Goal: Task Accomplishment & Management: Complete application form

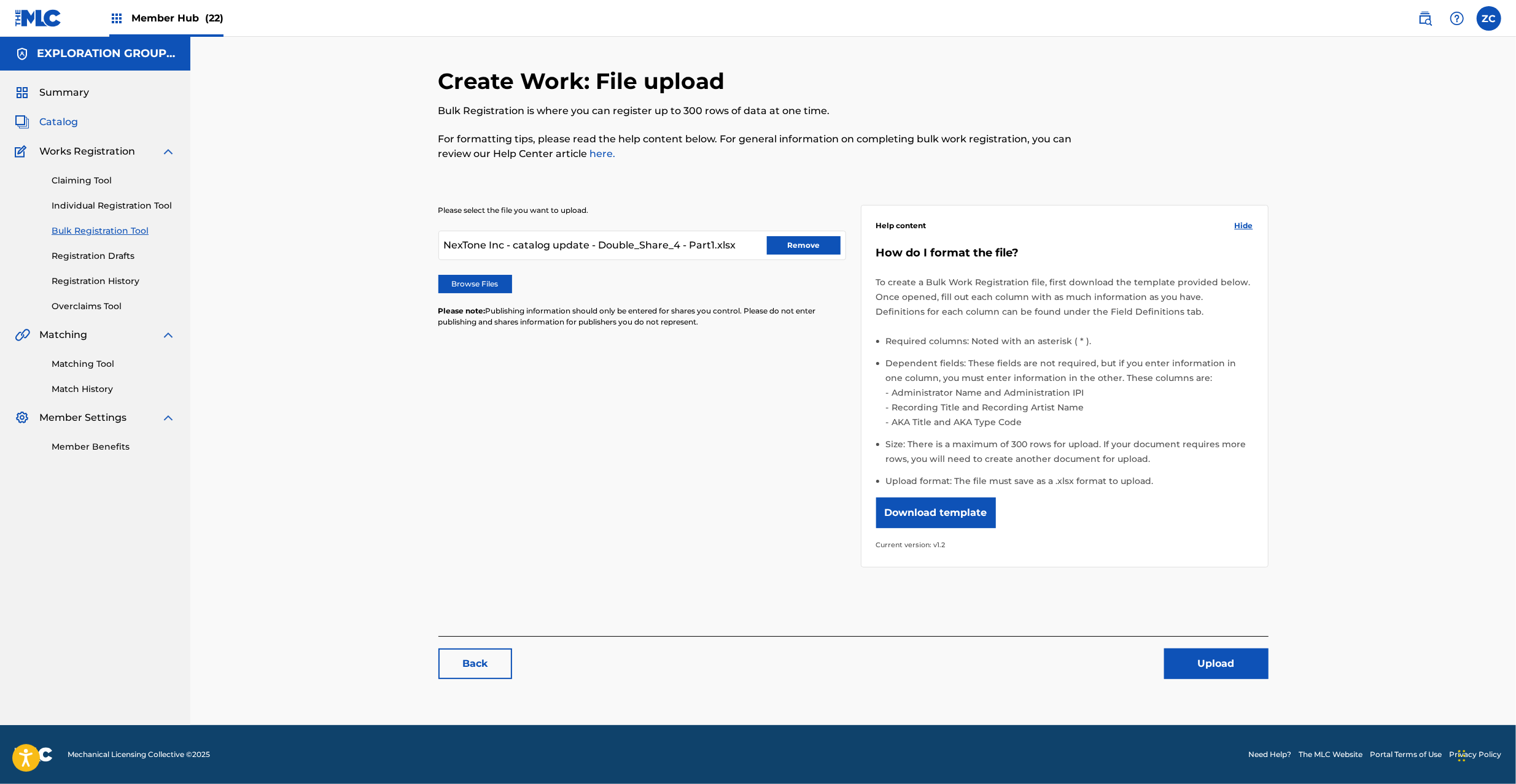
click at [60, 119] on span "Catalog" at bounding box center [58, 121] width 39 height 15
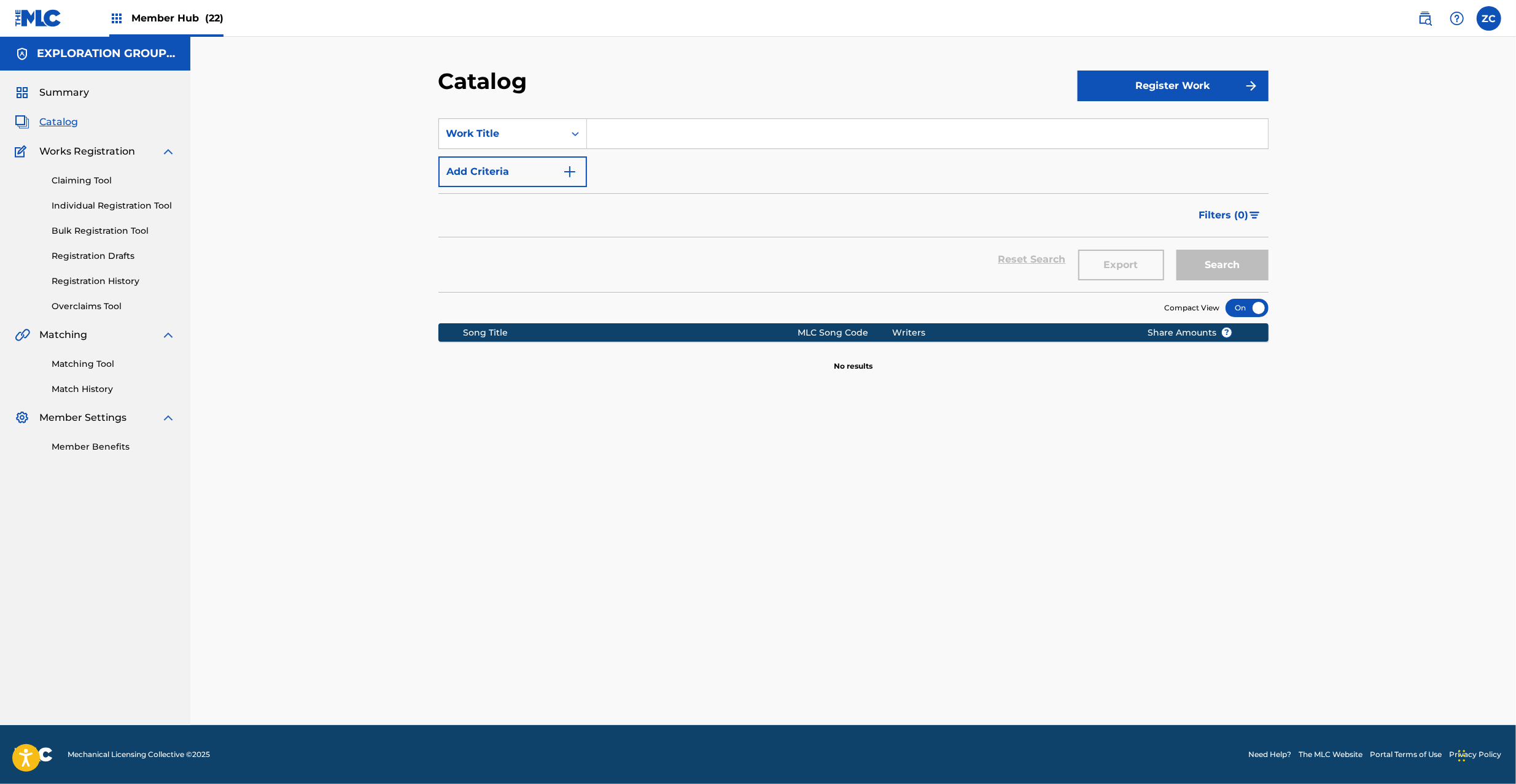
drag, startPoint x: 1256, startPoint y: 520, endPoint x: 1236, endPoint y: 486, distance: 39.4
click at [1256, 520] on div "SearchWithCriteria52cb3838-8053-4d4a-9e0b-55d6218177da Work Title Add Criteria …" at bounding box center [853, 432] width 830 height 658
click at [1156, 81] on button "Register Work" at bounding box center [1174, 86] width 191 height 31
click at [1168, 152] on link "By File Upload" at bounding box center [1174, 155] width 191 height 30
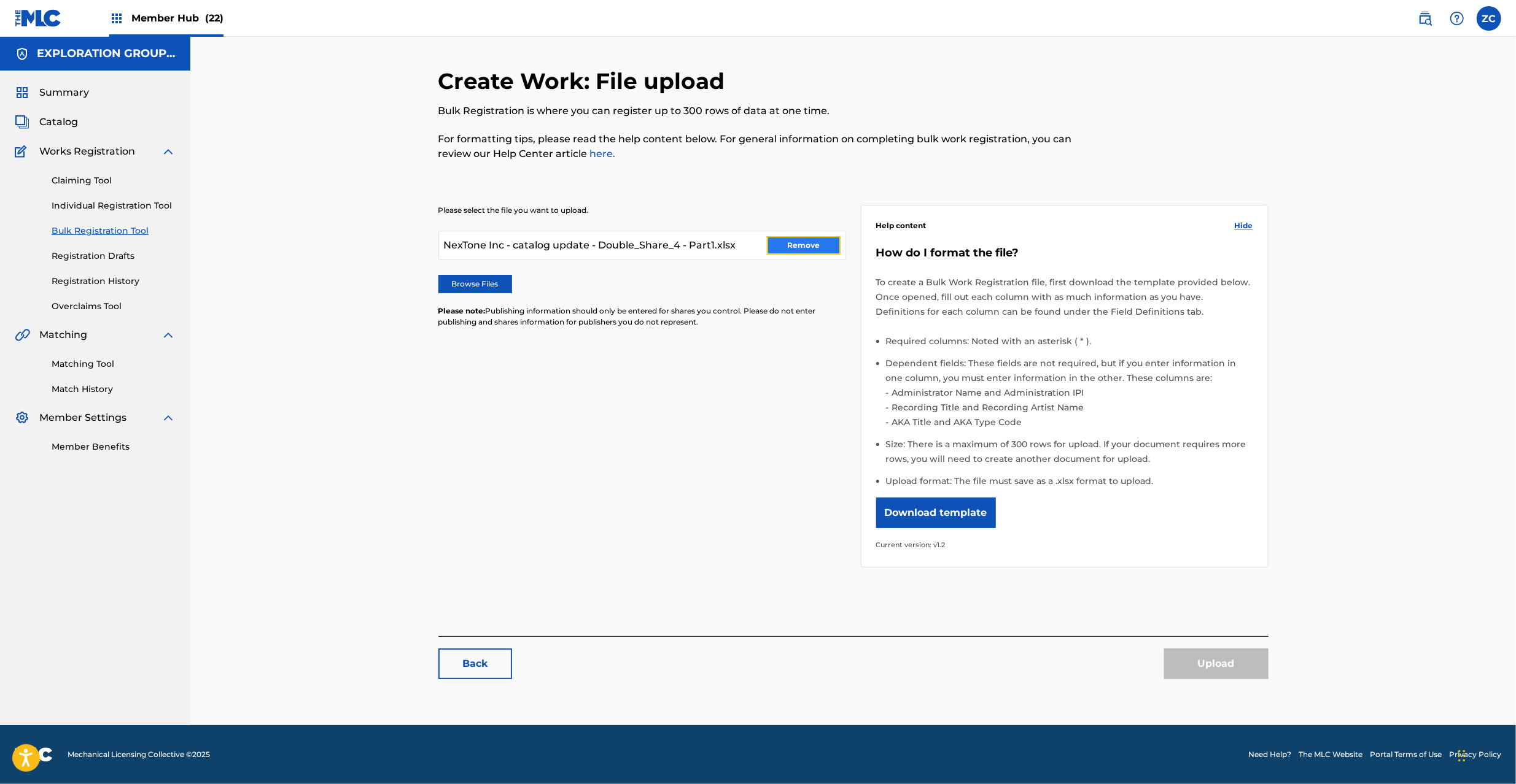
click at [801, 241] on button "Remove" at bounding box center [803, 245] width 73 height 18
click at [485, 289] on label "Browse Files" at bounding box center [475, 284] width 73 height 18
click at [0, 0] on input "Browse Files" at bounding box center [0, 0] width 0 height 0
click at [1225, 663] on button "Upload" at bounding box center [1216, 664] width 105 height 31
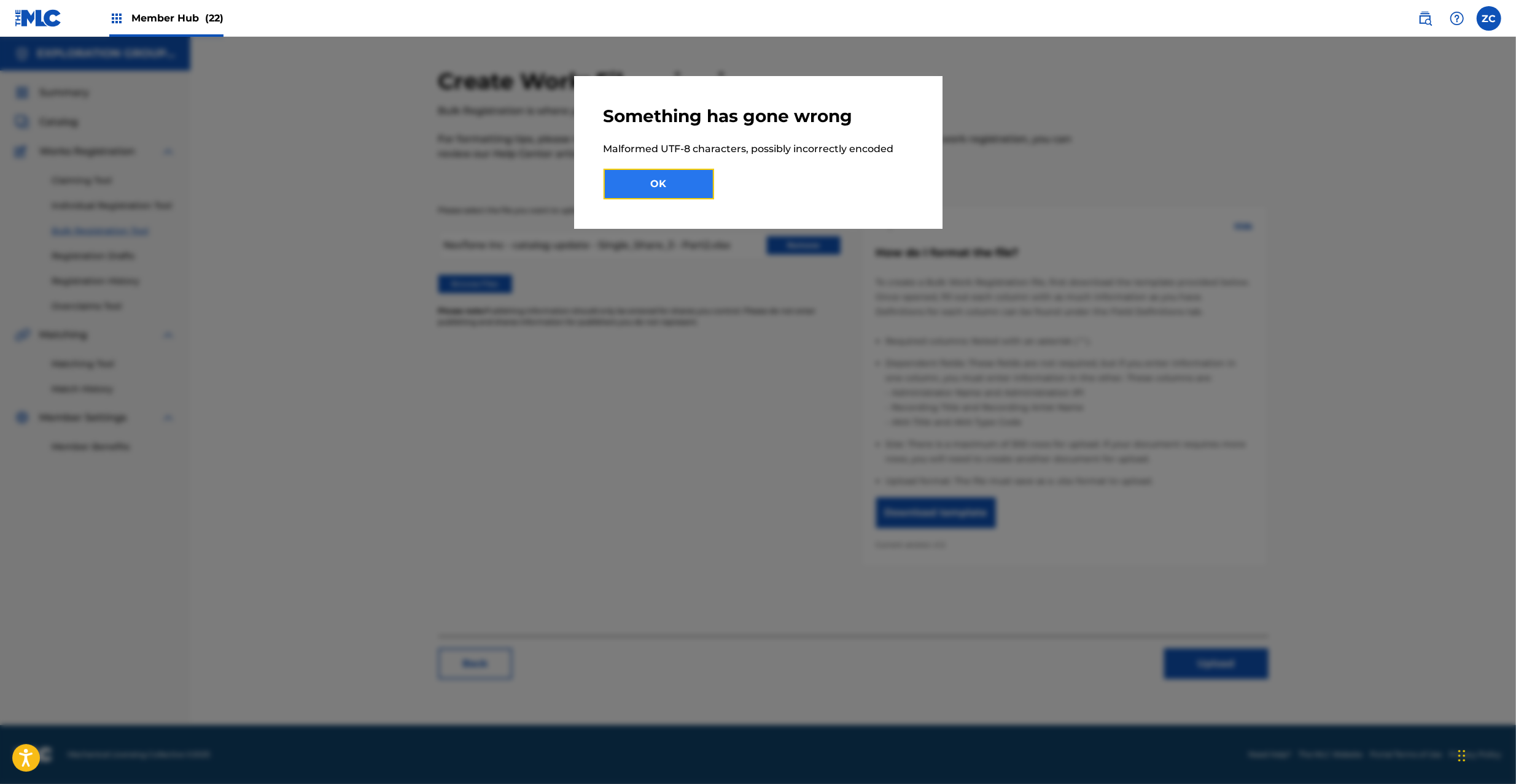
click at [677, 190] on button "OK" at bounding box center [659, 184] width 111 height 31
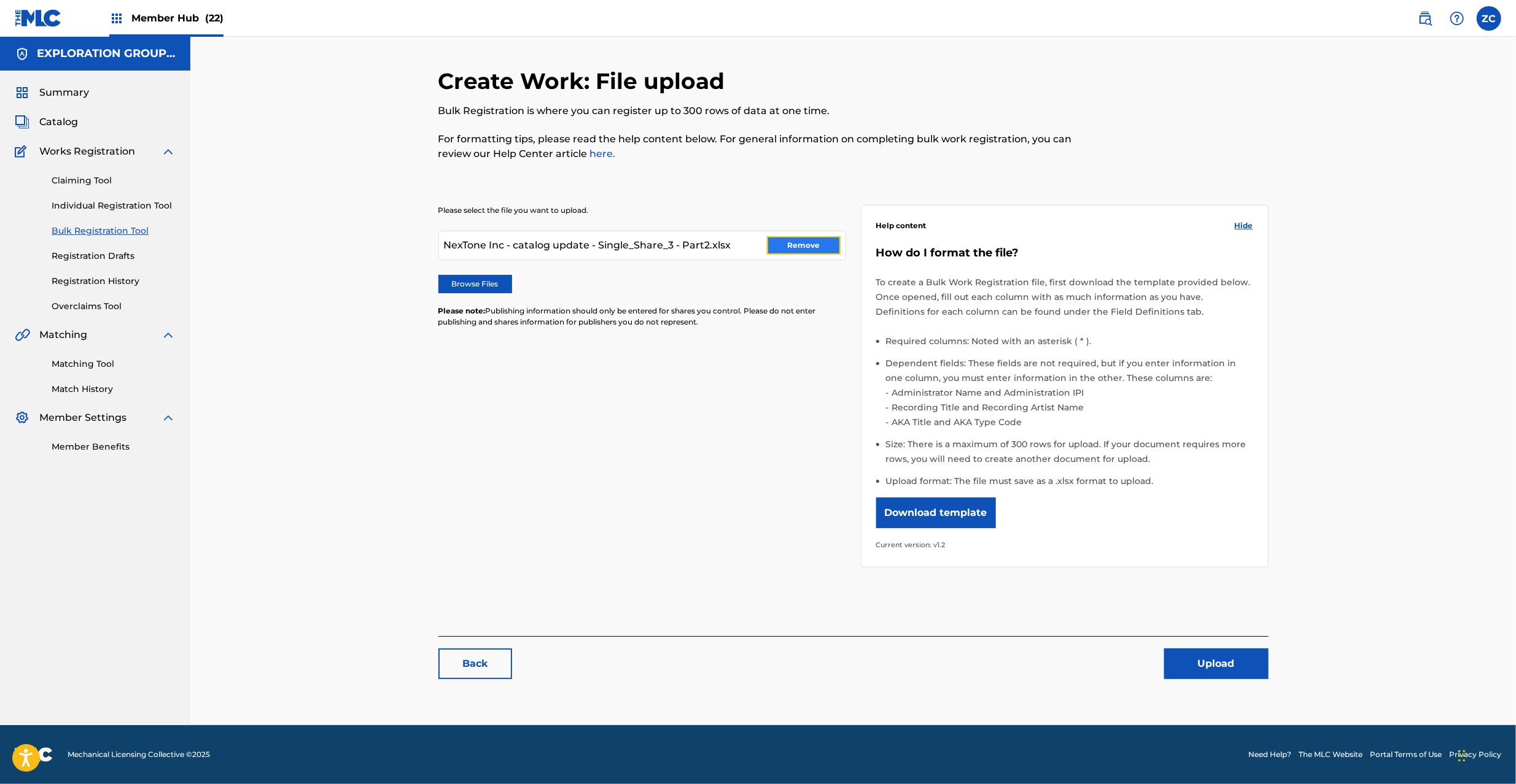
click at [816, 245] on button "Remove" at bounding box center [803, 245] width 73 height 18
click at [52, 121] on span "Catalog" at bounding box center [58, 121] width 39 height 15
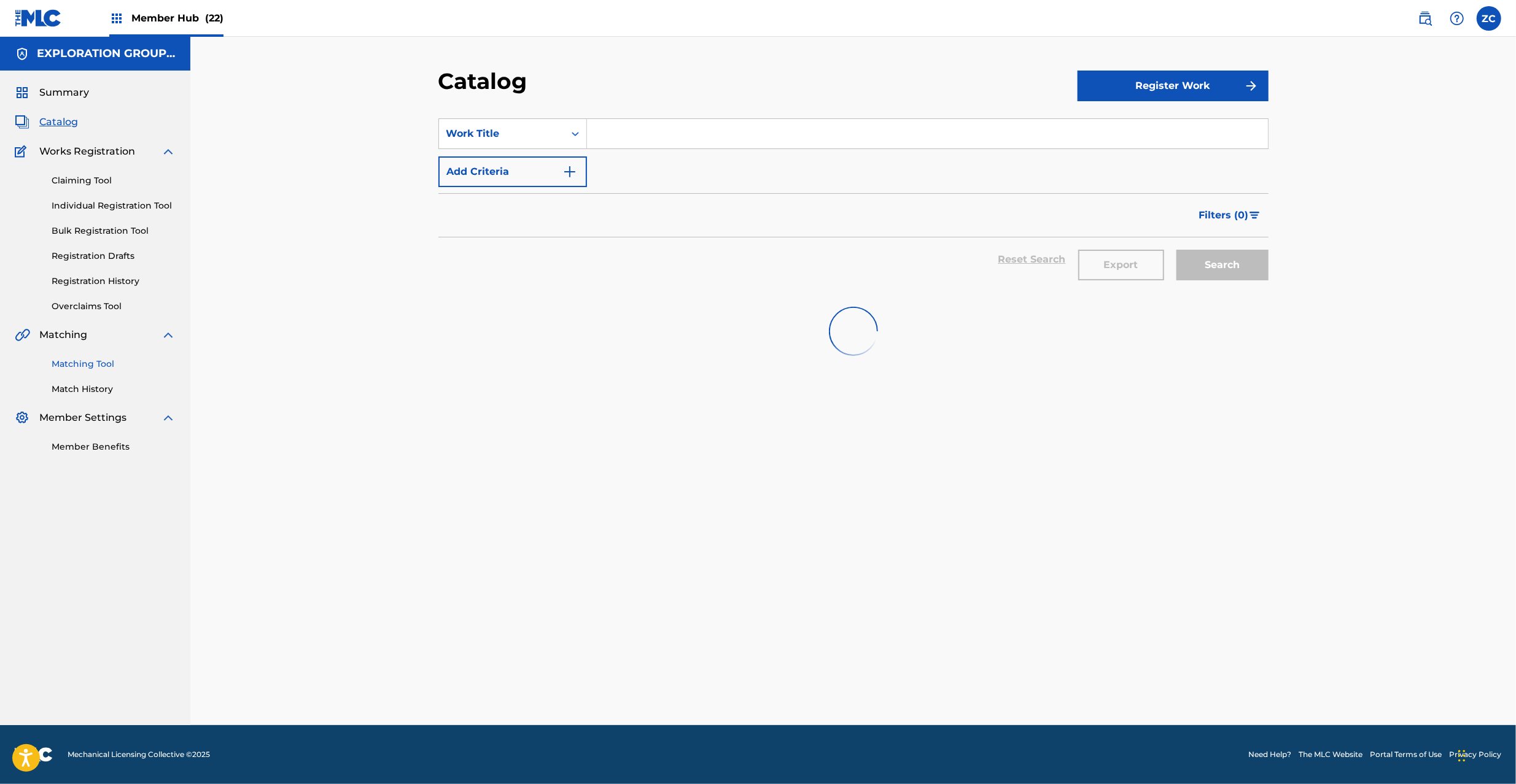
click at [76, 362] on link "Matching Tool" at bounding box center [113, 364] width 124 height 13
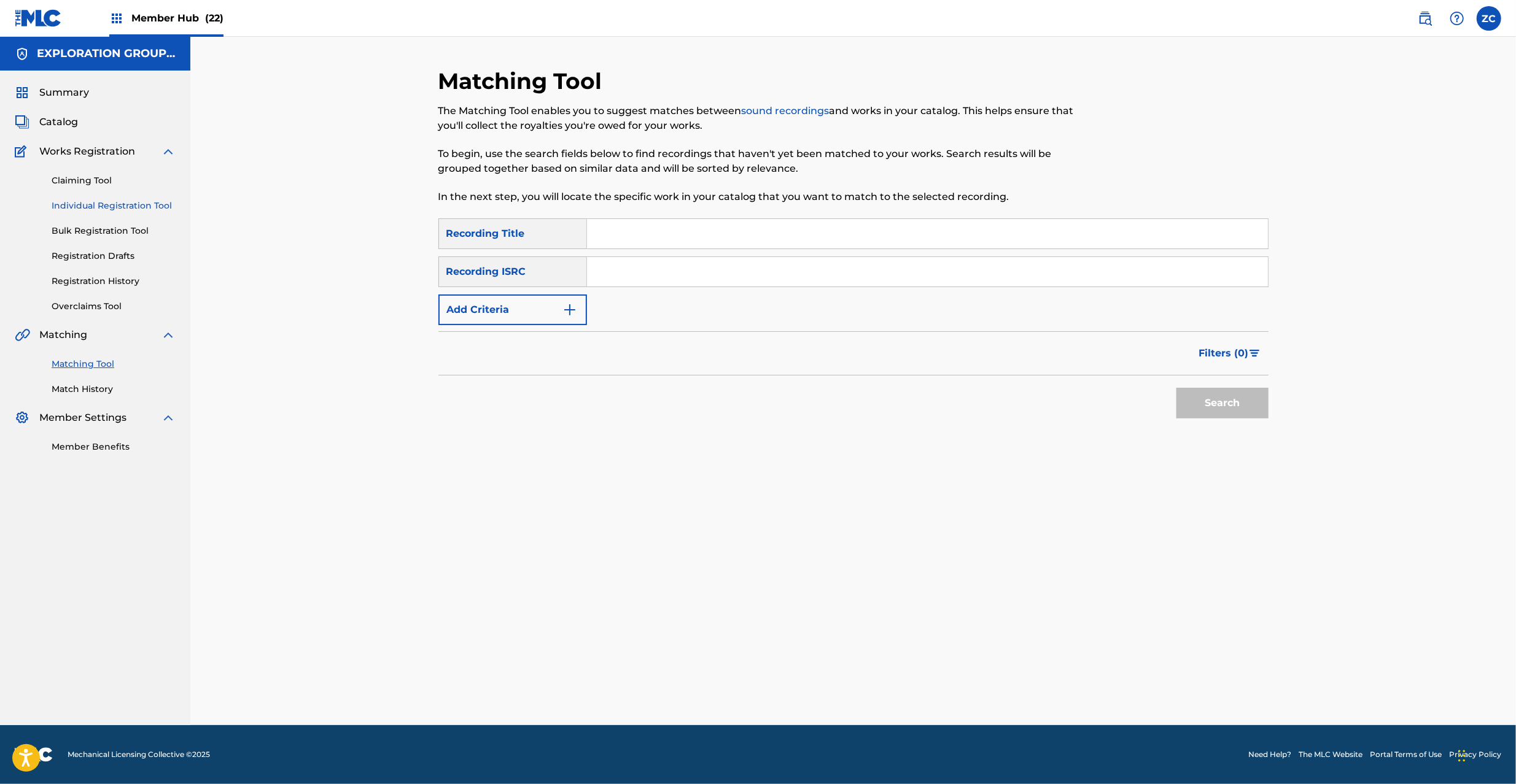
click at [103, 204] on link "Individual Registration Tool" at bounding box center [113, 206] width 124 height 13
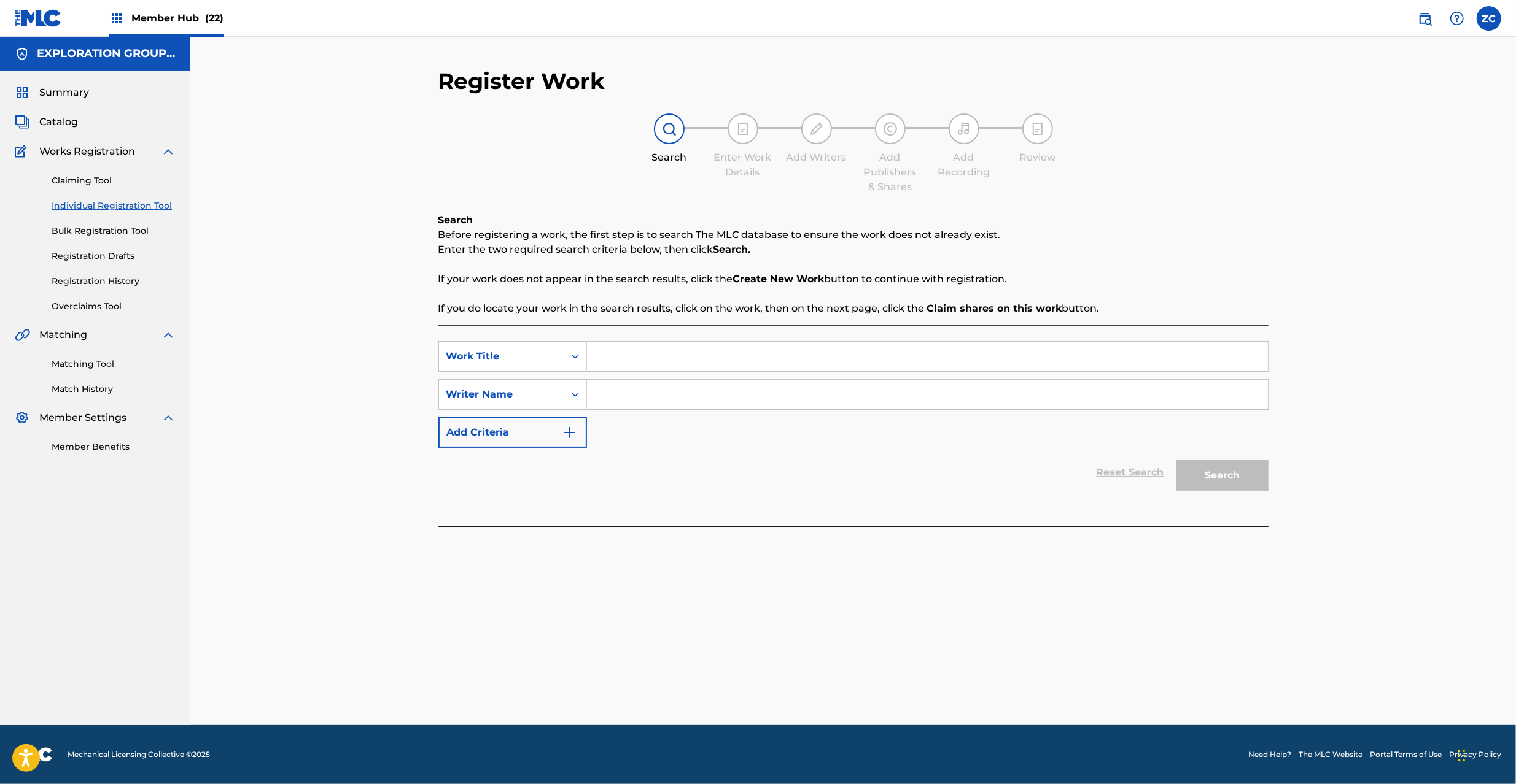
click at [661, 349] on input "Search Form" at bounding box center [927, 356] width 681 height 30
paste input "[PERSON_NAME] [PERSON_NAME]"
type input "[PERSON_NAME] [PERSON_NAME]"
click at [679, 388] on input "Search Form" at bounding box center [927, 394] width 681 height 30
paste input "Umetora"
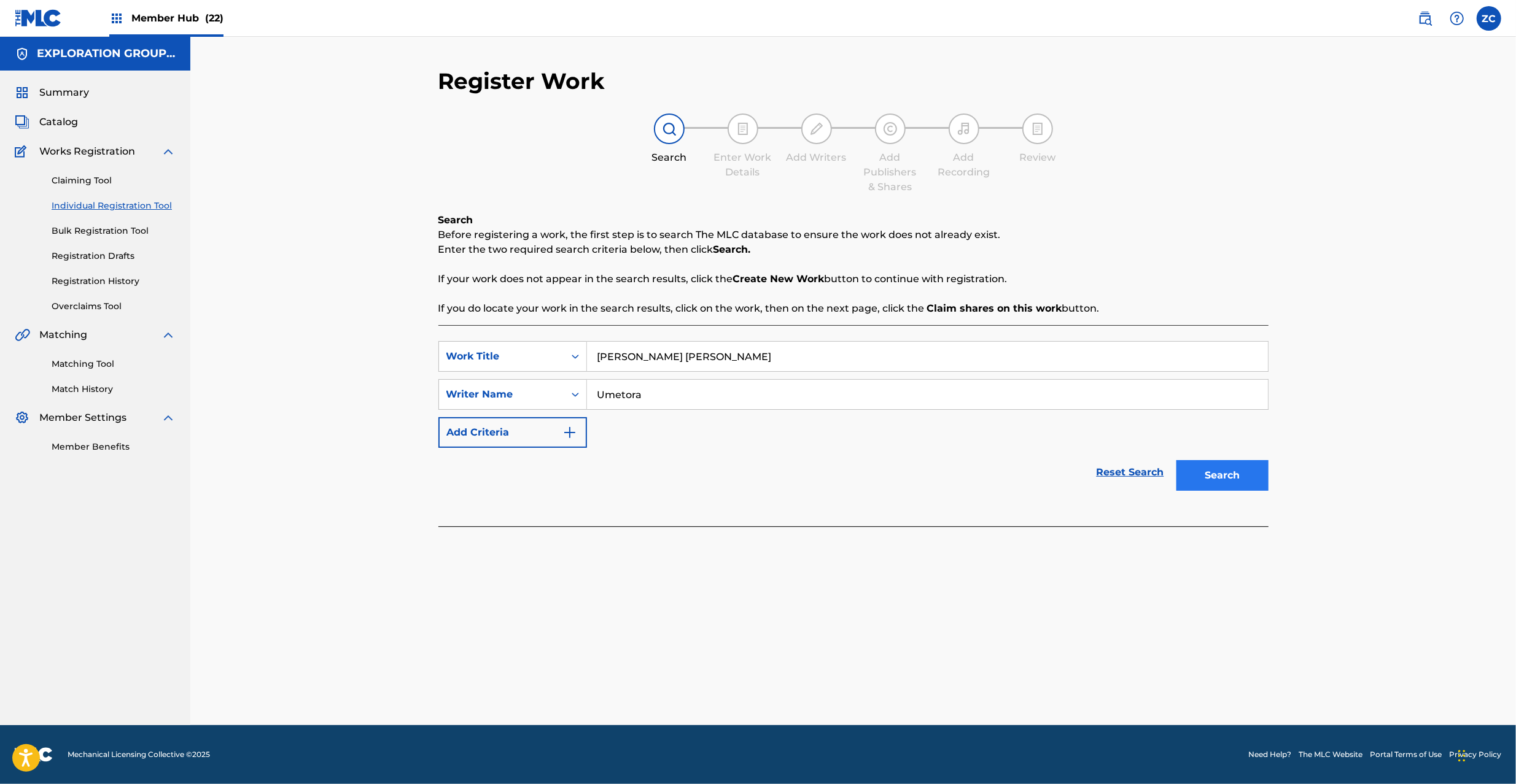
type input "Umetora"
drag, startPoint x: 1222, startPoint y: 479, endPoint x: 943, endPoint y: 447, distance: 280.8
click at [1219, 480] on button "Search" at bounding box center [1222, 475] width 92 height 31
